Goal: Find specific page/section: Find specific page/section

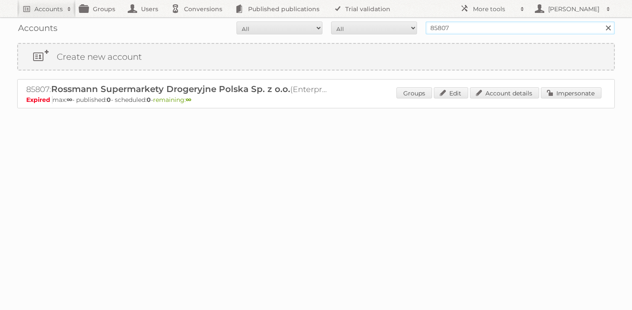
click at [444, 30] on input "85807" at bounding box center [519, 27] width 189 height 13
type input "kitea"
click at [601, 21] on input "Search" at bounding box center [607, 27] width 13 height 13
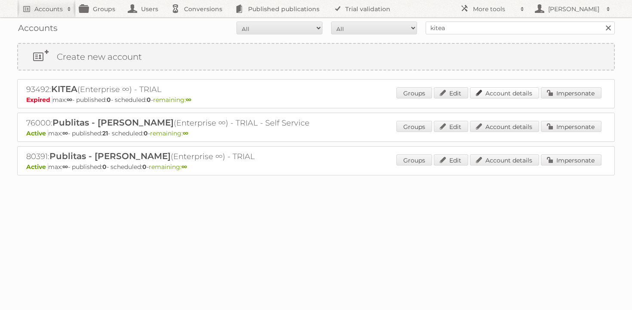
click at [505, 96] on link "Account details" at bounding box center [504, 92] width 69 height 11
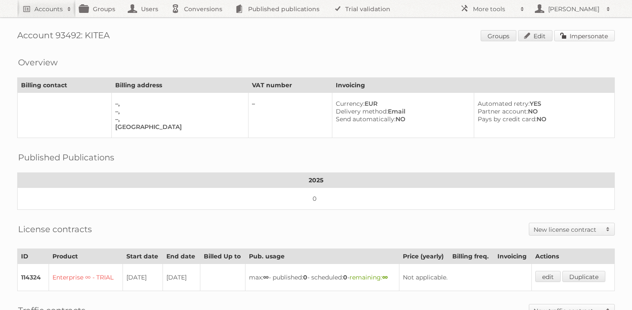
click at [586, 36] on link "Impersonate" at bounding box center [584, 35] width 61 height 11
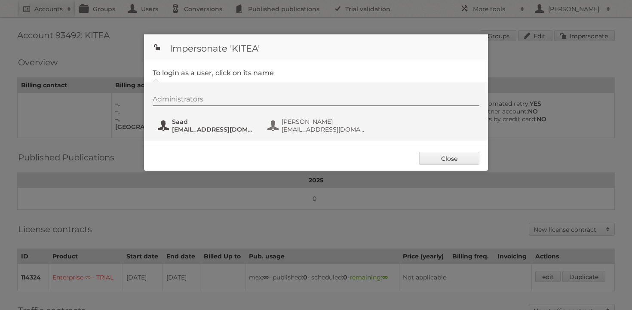
click at [228, 131] on span "[EMAIL_ADDRESS][DOMAIN_NAME]" at bounding box center [213, 129] width 83 height 8
